Goal: Transaction & Acquisition: Subscribe to service/newsletter

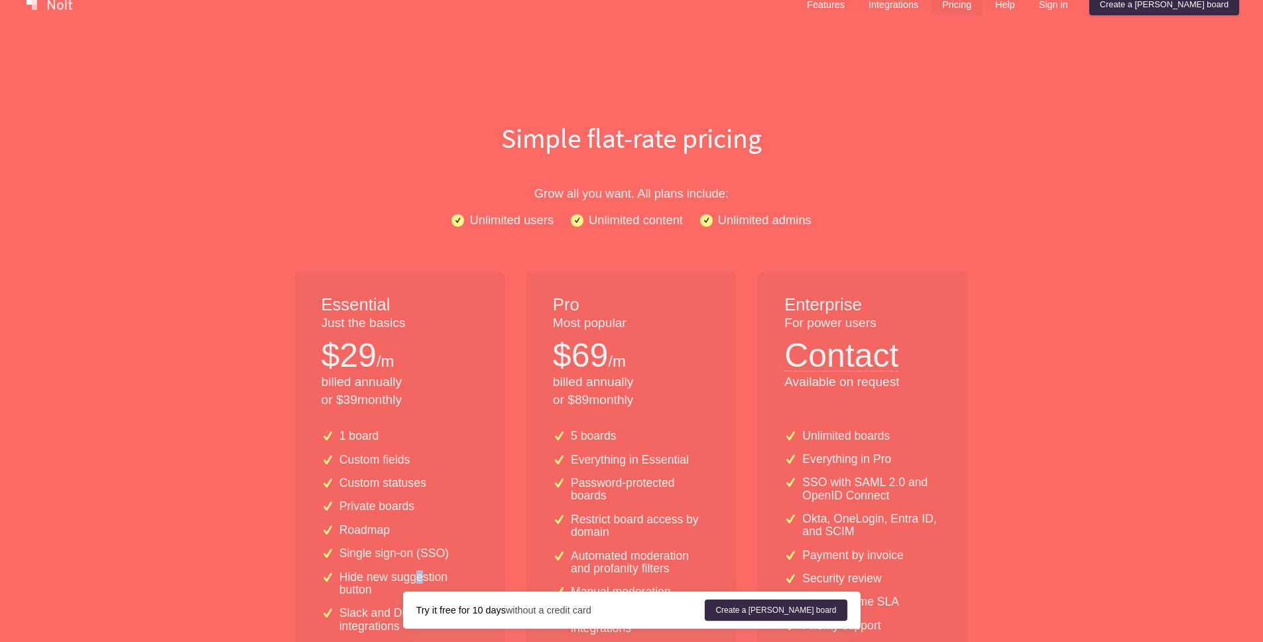
scroll to position [55, 0]
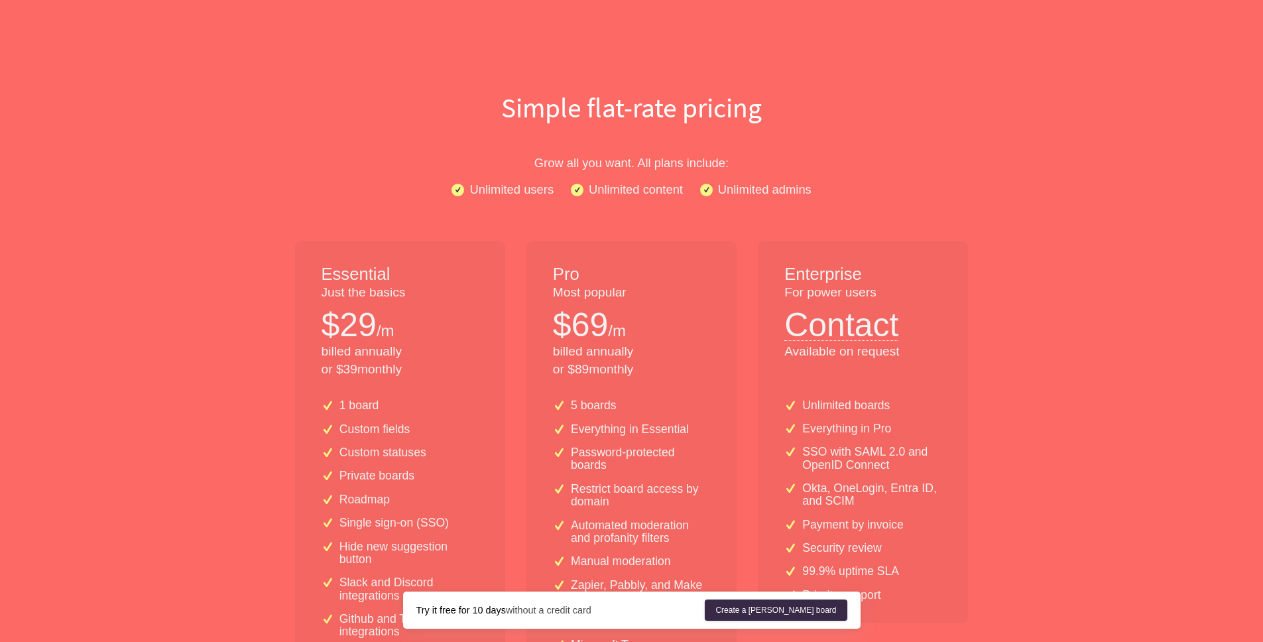
click at [306, 324] on div "Essential Just the basics $ 29 /m billed annually or $ 39 monthly" at bounding box center [400, 314] width 210 height 147
drag, startPoint x: 337, startPoint y: 331, endPoint x: 458, endPoint y: 383, distance: 131.5
click at [458, 383] on div "Essential Just the basics $ 29 /m billed annually or $ 39 monthly" at bounding box center [400, 314] width 210 height 147
drag, startPoint x: 453, startPoint y: 383, endPoint x: 441, endPoint y: 371, distance: 17.4
click at [451, 381] on div "Essential Just the basics $ 29 /m billed annually or $ 39 monthly" at bounding box center [400, 314] width 210 height 147
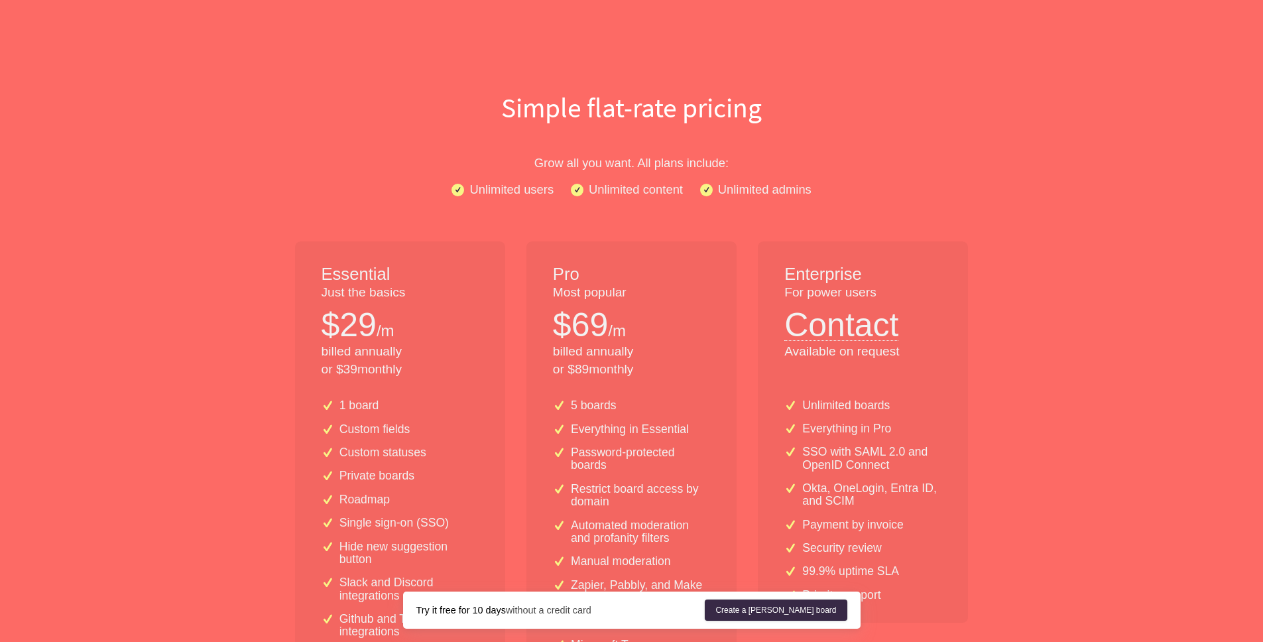
drag, startPoint x: 436, startPoint y: 364, endPoint x: 320, endPoint y: 301, distance: 132.0
click at [319, 302] on div "Essential Just the basics $ 29 /m billed annually or $ 39 monthly" at bounding box center [400, 314] width 210 height 147
drag, startPoint x: 324, startPoint y: 297, endPoint x: 319, endPoint y: 259, distance: 38.1
click at [328, 284] on p "Just the basics" at bounding box center [400, 293] width 157 height 18
drag, startPoint x: 479, startPoint y: 344, endPoint x: 492, endPoint y: 360, distance: 20.3
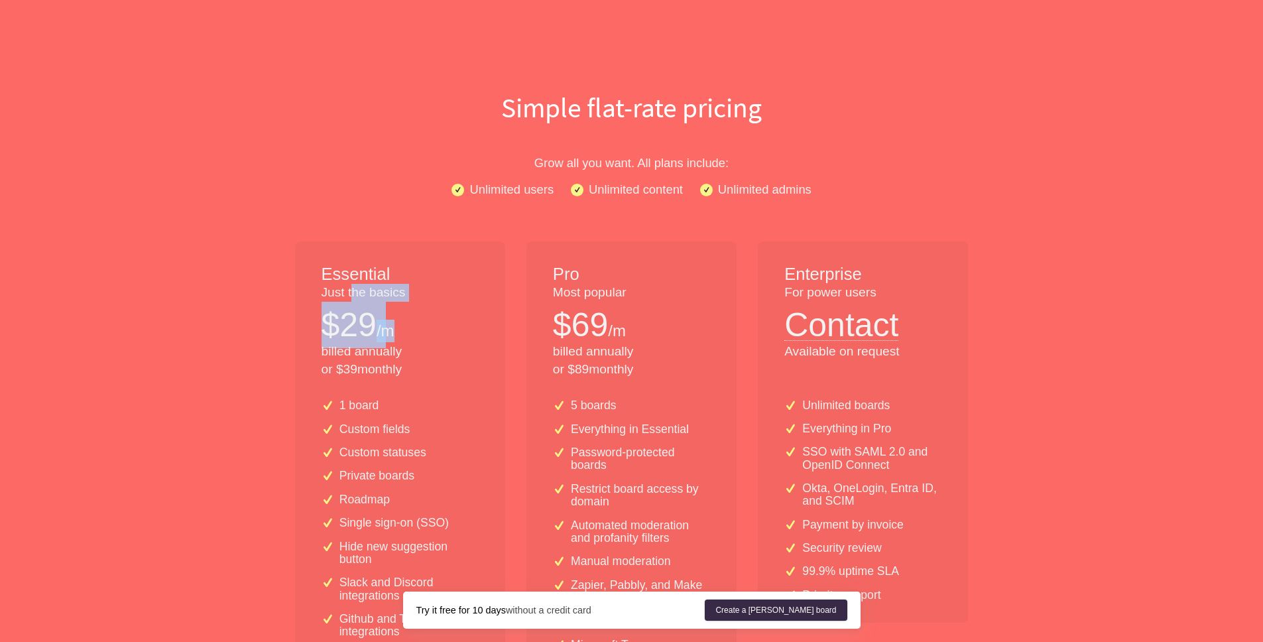
click at [493, 355] on div "Essential Just the basics $ 29 /m billed annually or $ 39 monthly" at bounding box center [400, 314] width 210 height 147
click at [469, 357] on p "billed annually or $ 39 monthly" at bounding box center [400, 361] width 157 height 36
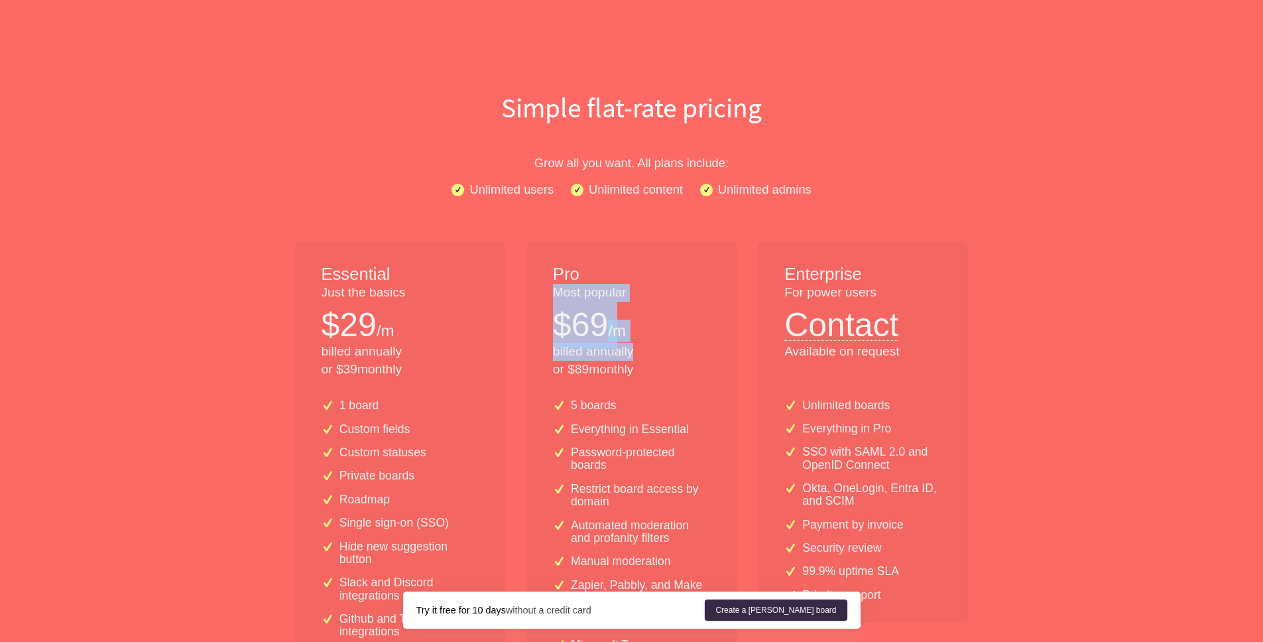
drag, startPoint x: 598, startPoint y: 300, endPoint x: 709, endPoint y: 369, distance: 130.4
click at [708, 377] on div "Pro Most popular $ 69 /m billed annually or $ 89 monthly" at bounding box center [631, 314] width 210 height 147
drag, startPoint x: 684, startPoint y: 327, endPoint x: 688, endPoint y: 318, distance: 10.4
click at [688, 318] on div "Pro Most popular $ 69 /m billed annually or $ 89 monthly" at bounding box center [631, 314] width 210 height 147
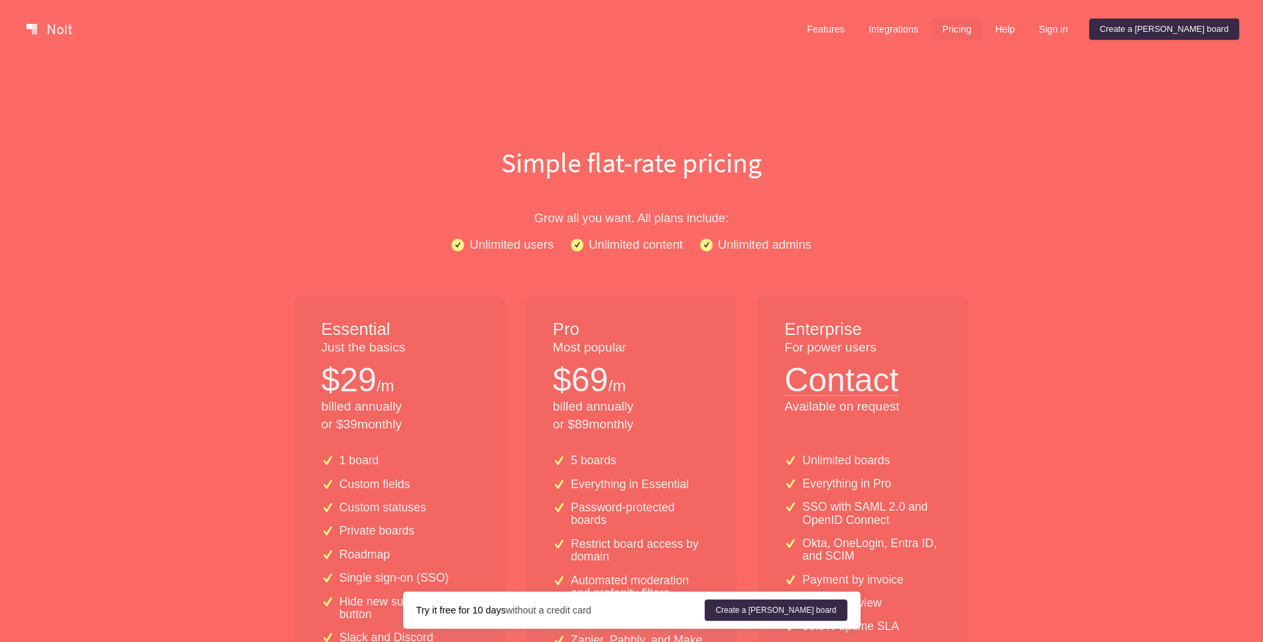
click at [1032, 154] on h1 "Simple flat-rate pricing" at bounding box center [632, 162] width 849 height 38
click at [48, 32] on link at bounding box center [49, 29] width 56 height 21
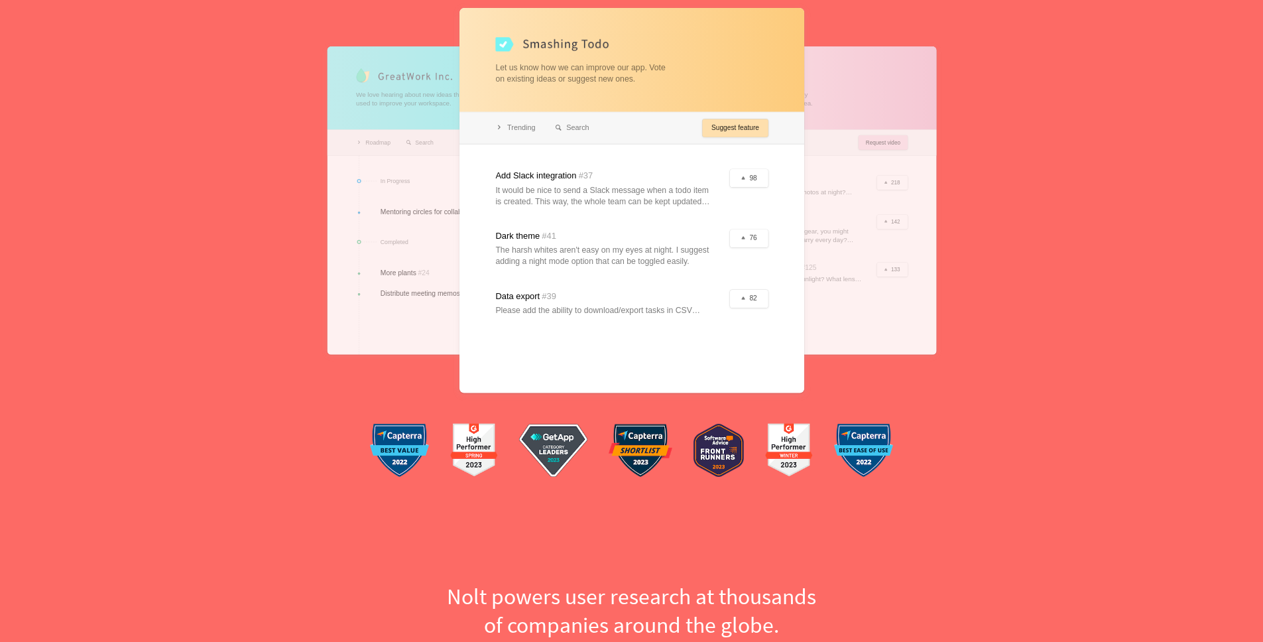
scroll to position [274, 0]
